Goal: Task Accomplishment & Management: Complete application form

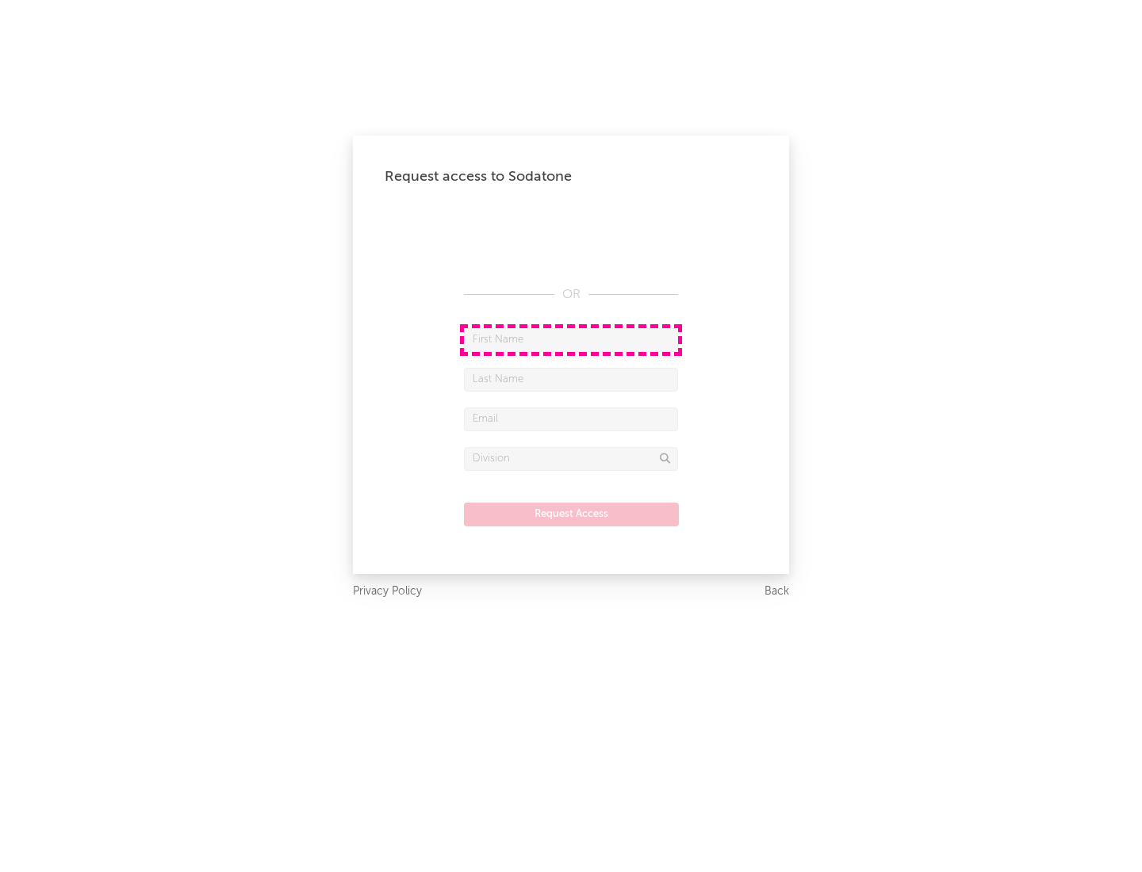
click at [571, 339] on input "text" at bounding box center [571, 340] width 214 height 24
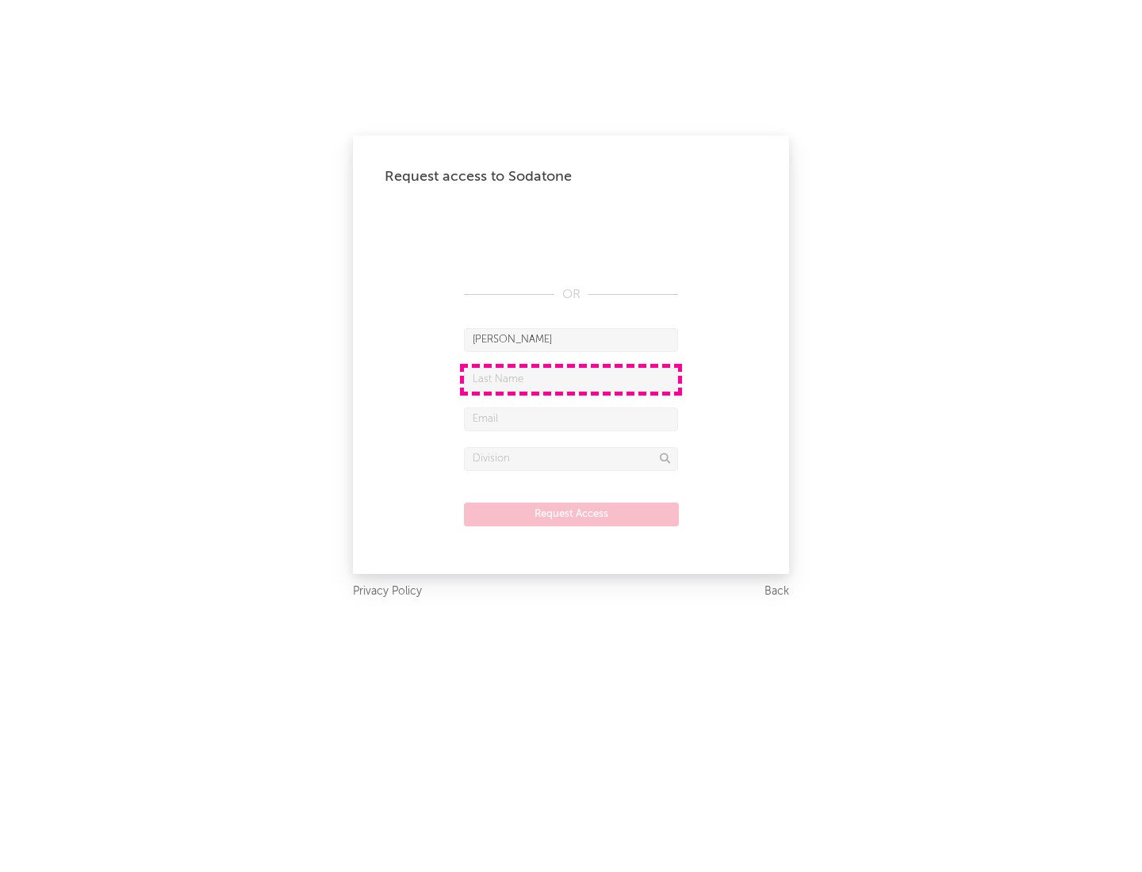
type input "[PERSON_NAME]"
click at [571, 379] on input "text" at bounding box center [571, 380] width 214 height 24
type input "[PERSON_NAME]"
click at [571, 419] on input "text" at bounding box center [571, 419] width 214 height 24
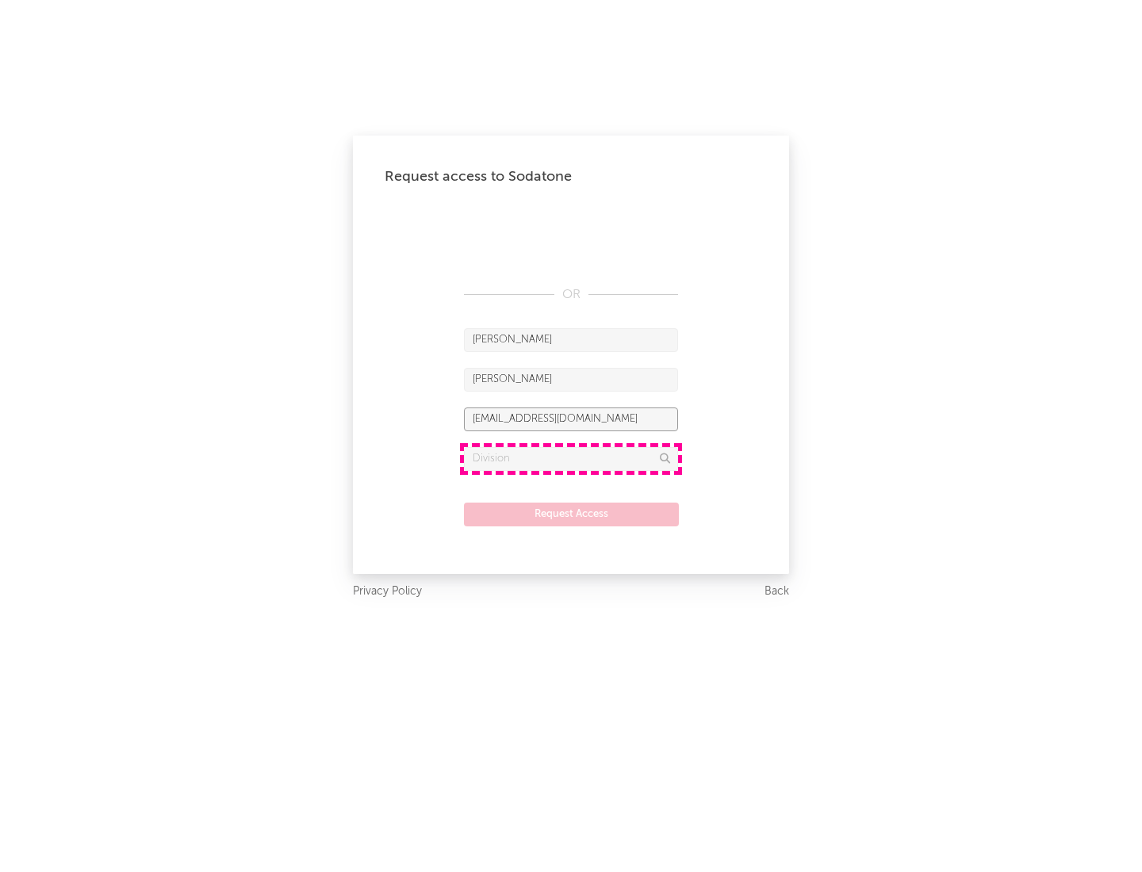
type input "[EMAIL_ADDRESS][DOMAIN_NAME]"
click at [571, 458] on input "text" at bounding box center [571, 459] width 214 height 24
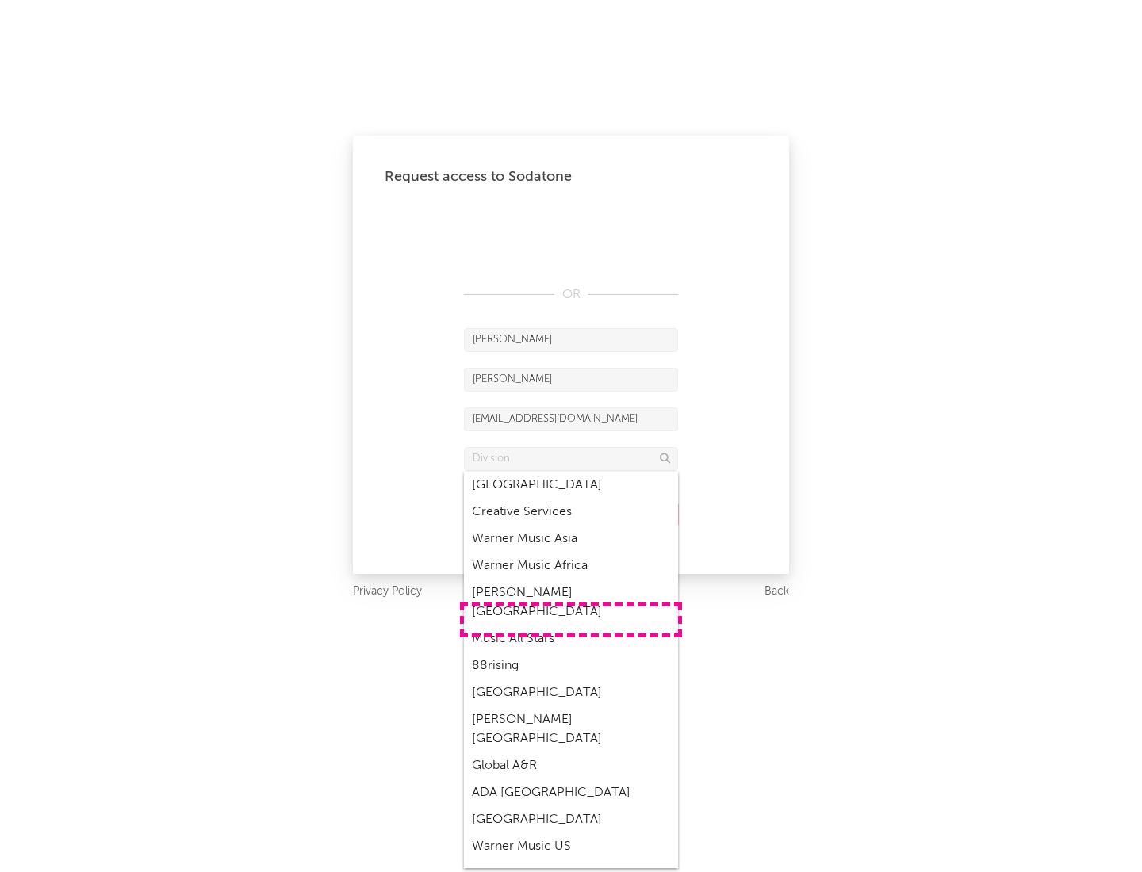
click at [571, 625] on div "Music All Stars" at bounding box center [571, 638] width 214 height 27
type input "Music All Stars"
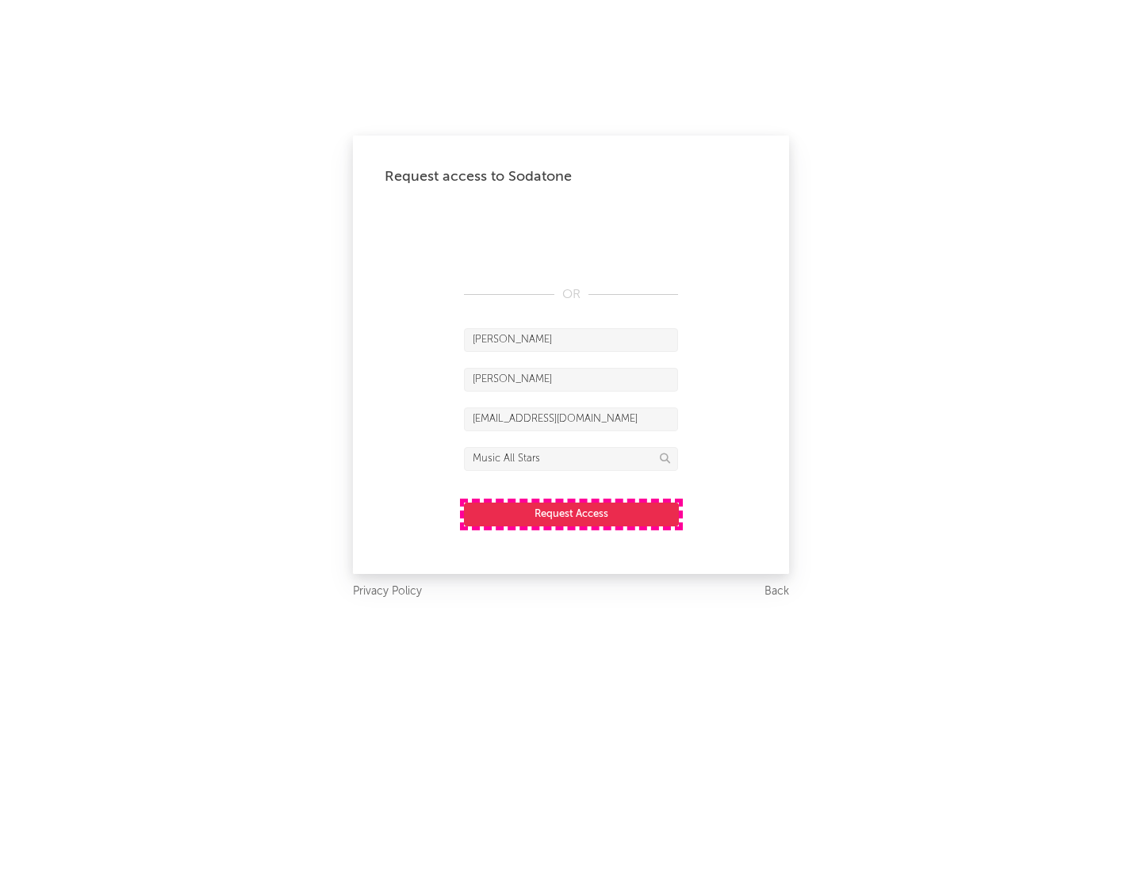
click at [571, 514] on button "Request Access" at bounding box center [571, 515] width 215 height 24
